Goal: Information Seeking & Learning: Learn about a topic

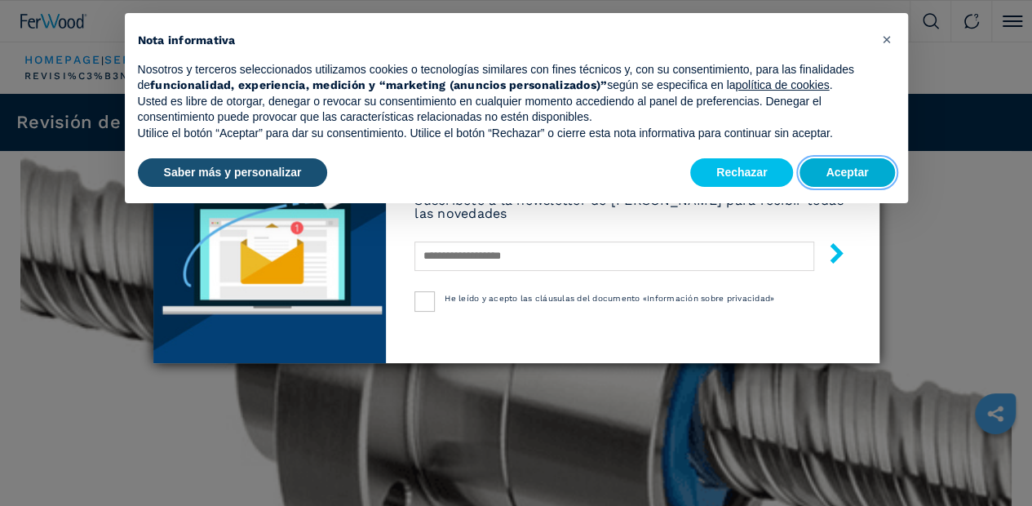
click at [865, 161] on button "Aceptar" at bounding box center [846, 172] width 95 height 29
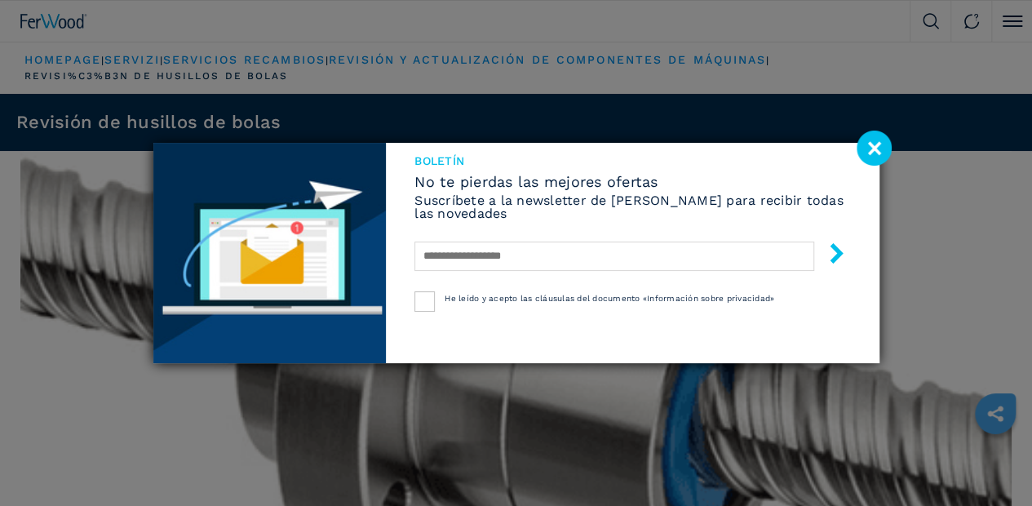
click at [879, 146] on image at bounding box center [873, 147] width 35 height 35
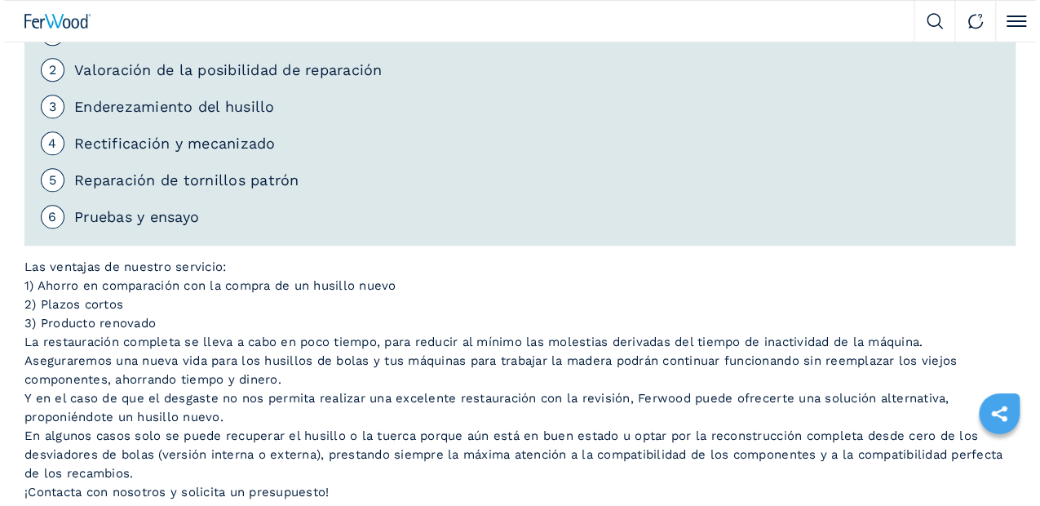
scroll to position [652, 0]
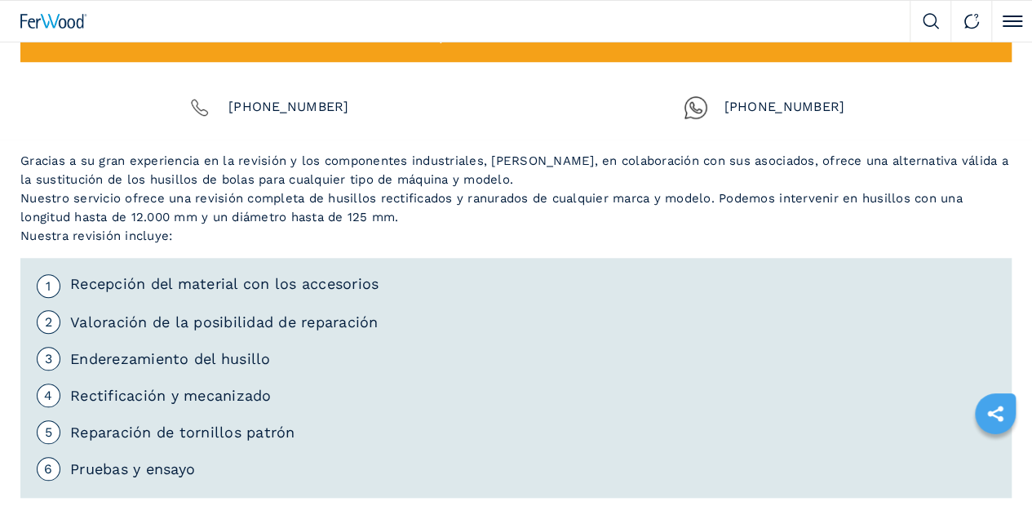
click at [1008, 17] on button "Click to toggle menu" at bounding box center [1011, 21] width 41 height 41
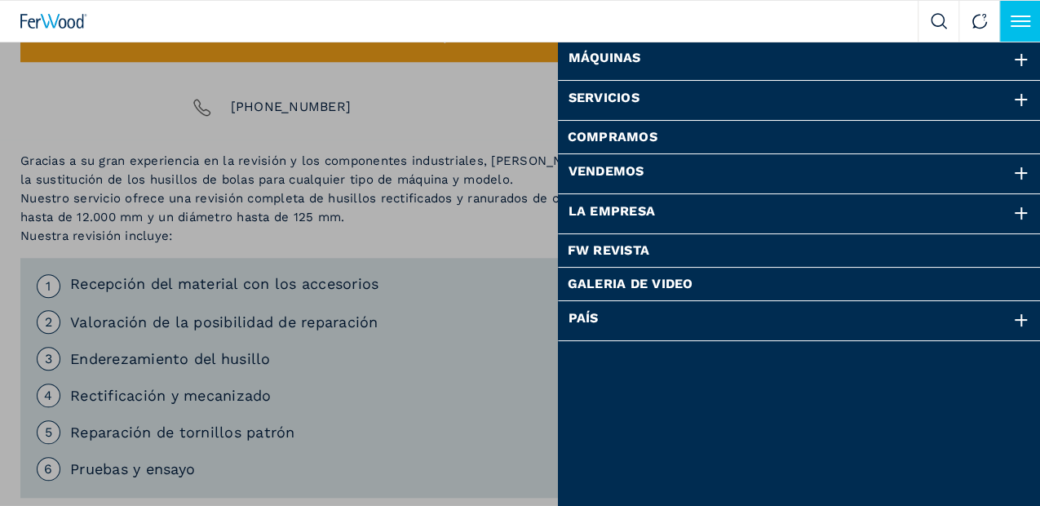
click at [1021, 100] on div at bounding box center [1021, 100] width 18 height 18
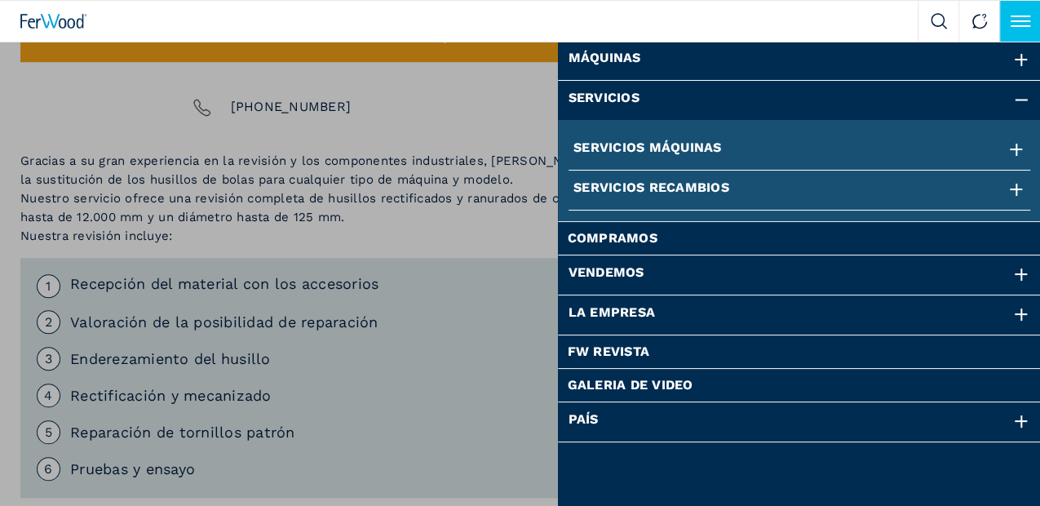
click at [1013, 150] on div at bounding box center [1016, 150] width 18 height 18
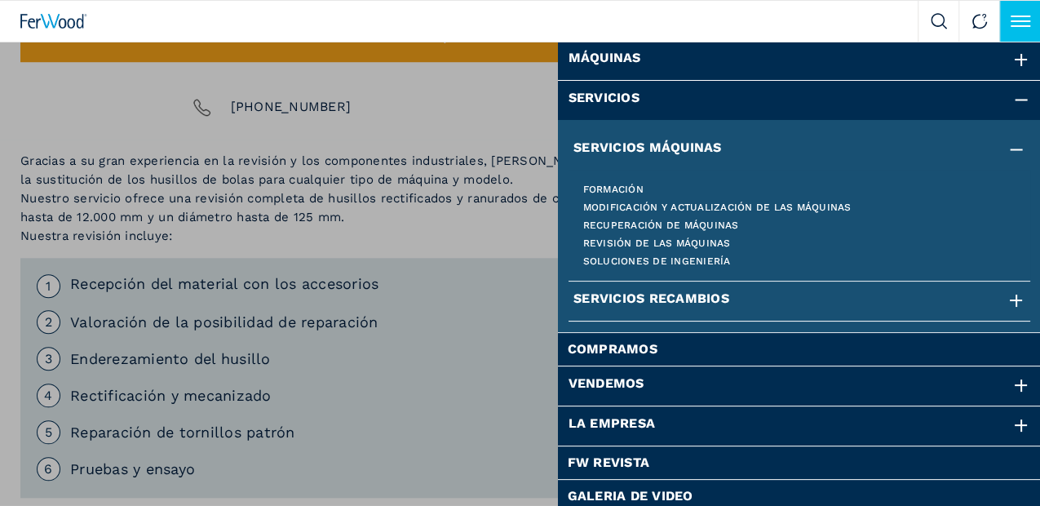
click at [1007, 300] on div at bounding box center [1016, 301] width 18 height 18
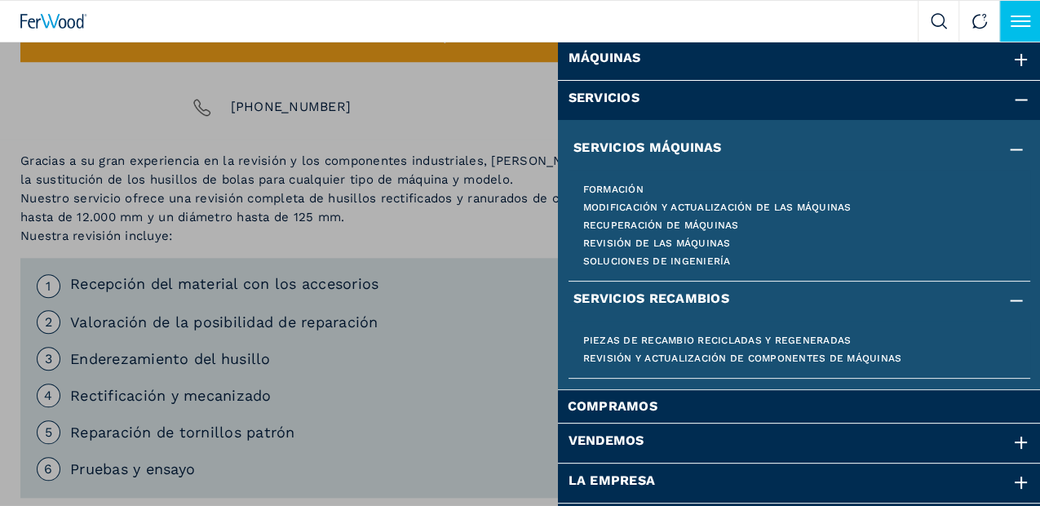
click at [798, 355] on link "Revisión y actualización de componentes de máquinas" at bounding box center [799, 358] width 433 height 10
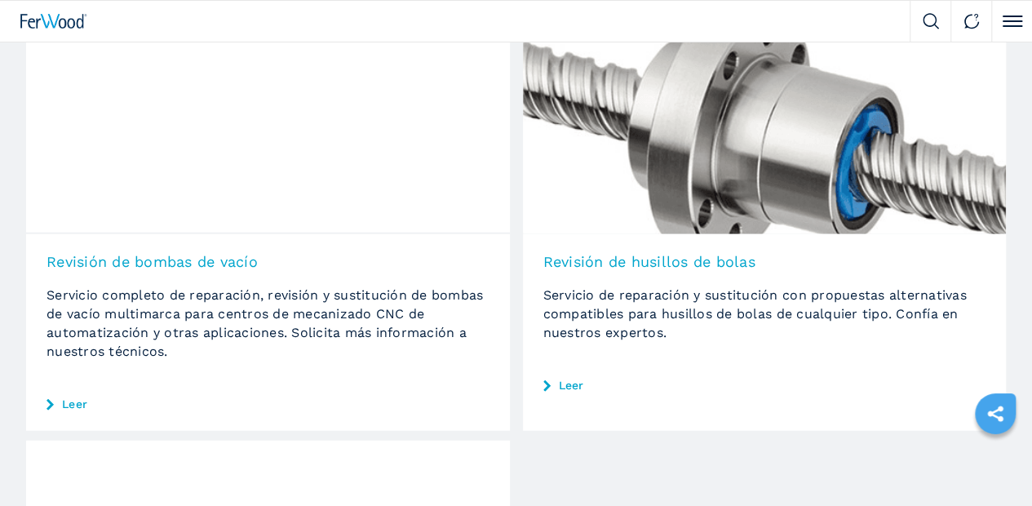
scroll to position [1957, 0]
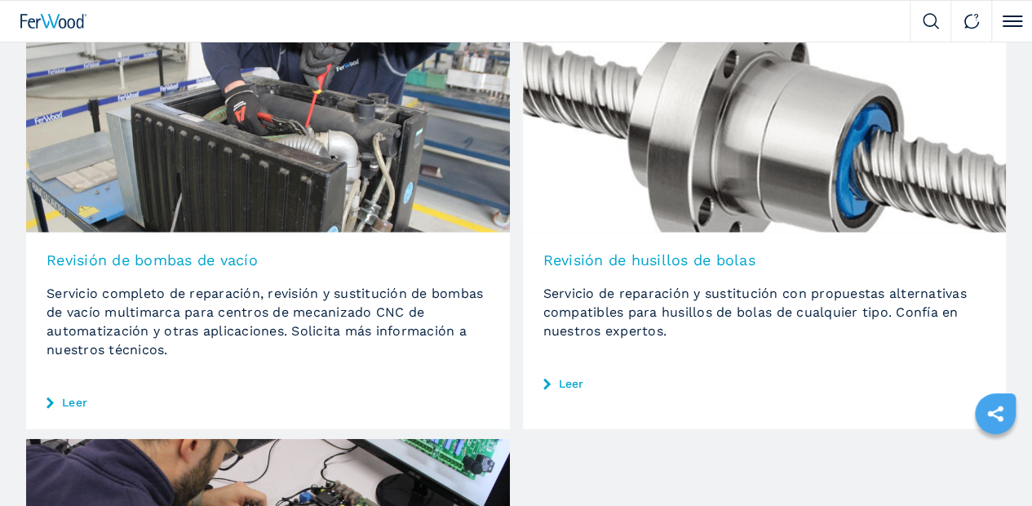
click at [581, 378] on link "Leer" at bounding box center [571, 383] width 25 height 11
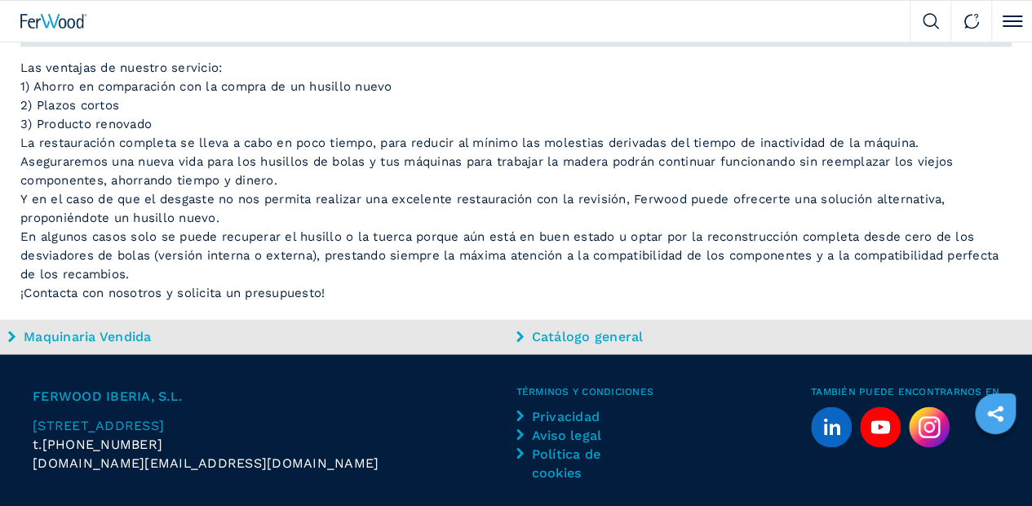
scroll to position [1142, 0]
